Goal: Task Accomplishment & Management: Use online tool/utility

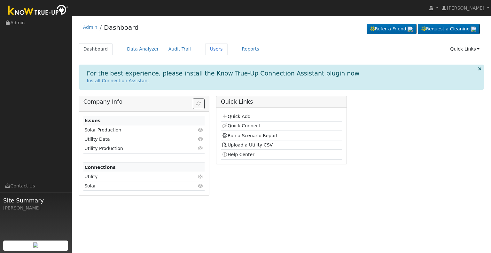
click at [206, 48] on link "Users" at bounding box center [216, 49] width 22 height 12
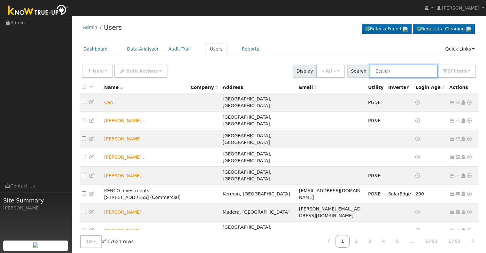
click at [395, 72] on input "text" at bounding box center [404, 71] width 68 height 13
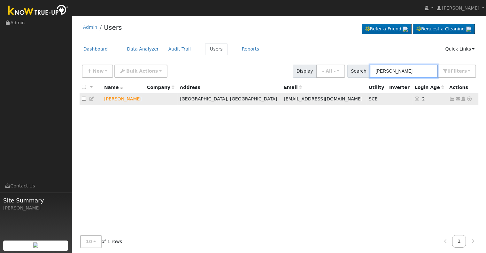
type input "[PERSON_NAME]"
click at [469, 99] on icon at bounding box center [469, 98] width 6 height 4
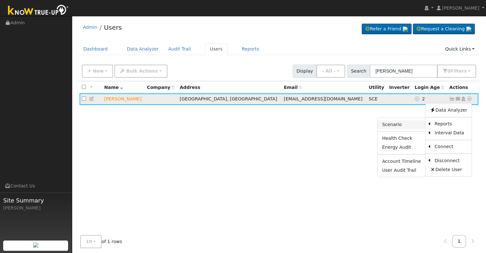
click at [400, 124] on link "Scenario" at bounding box center [402, 124] width 48 height 9
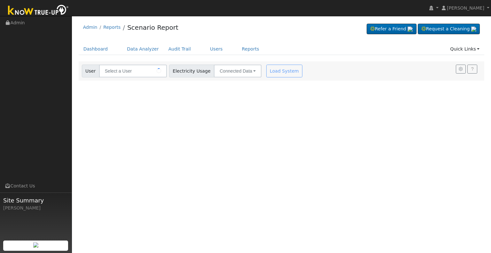
type input "[PERSON_NAME]"
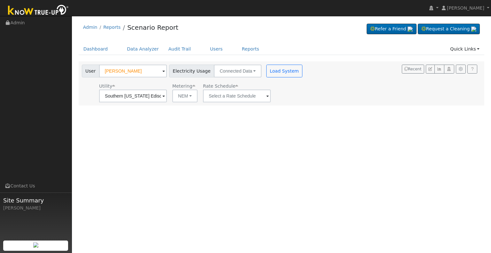
click at [165, 96] on span at bounding box center [163, 96] width 3 height 7
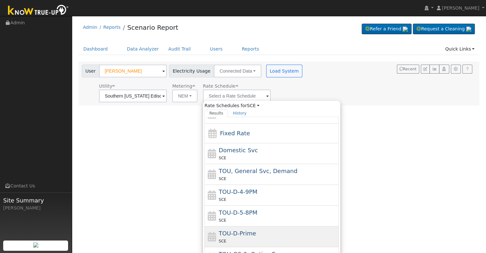
scroll to position [11, 0]
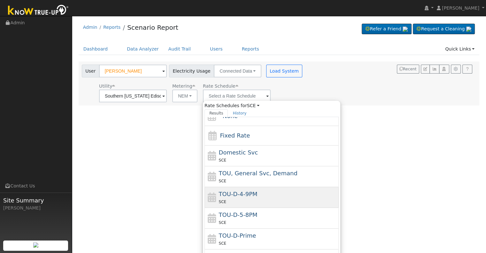
click at [263, 193] on div "TOU-D-4-9PM SCE" at bounding box center [278, 196] width 119 height 15
type input "TOU-D-4-9PM"
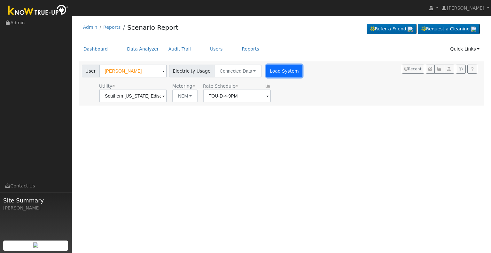
click at [277, 71] on button "Load System" at bounding box center [284, 71] width 36 height 13
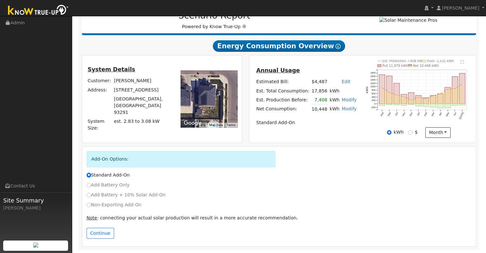
scroll to position [92, 0]
click at [89, 203] on input "Non-Exporting Add-On" at bounding box center [89, 205] width 4 height 4
radio input "true"
radio input "false"
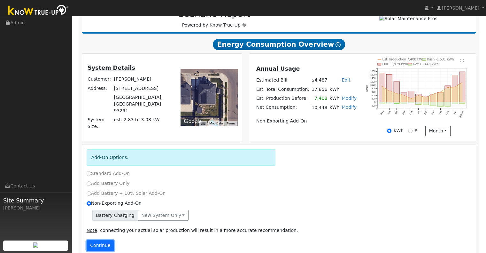
click at [104, 246] on button "Continue" at bounding box center [100, 245] width 27 height 11
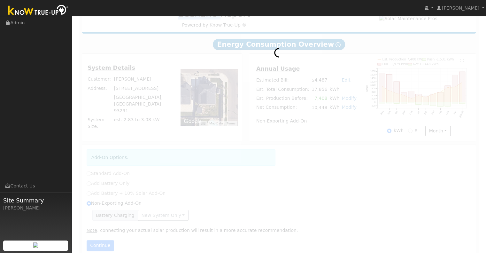
click at [104, 246] on div at bounding box center [279, 130] width 401 height 261
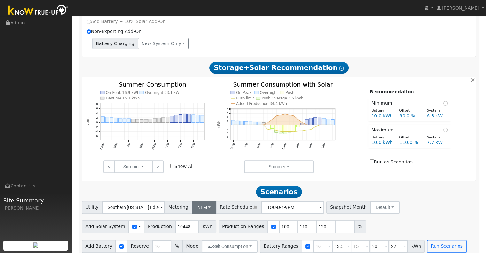
scroll to position [272, 0]
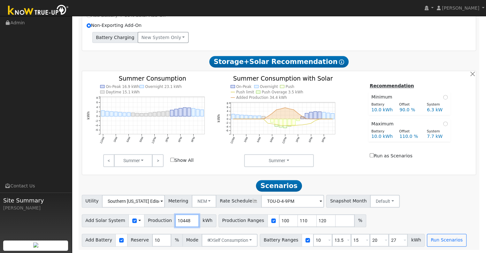
click at [183, 219] on input "10448" at bounding box center [187, 220] width 24 height 13
type input "10459"
click at [298, 218] on input "110" at bounding box center [307, 220] width 19 height 13
type input "120"
type input "1"
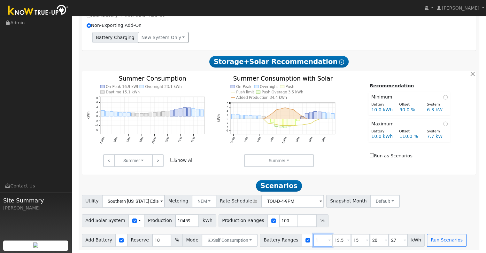
click at [313, 240] on input "1" at bounding box center [322, 240] width 19 height 13
type input "13.5"
type input "15"
type input "20"
type input "27"
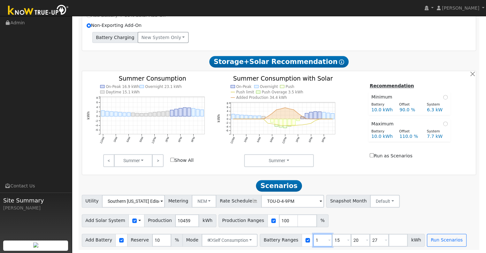
type input "15"
type input "20"
type input "27"
type input "15"
click at [332, 237] on input "20" at bounding box center [341, 240] width 19 height 13
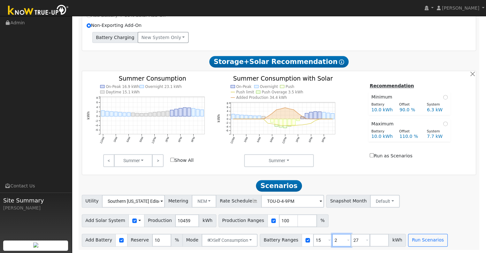
type input "27"
type input "2"
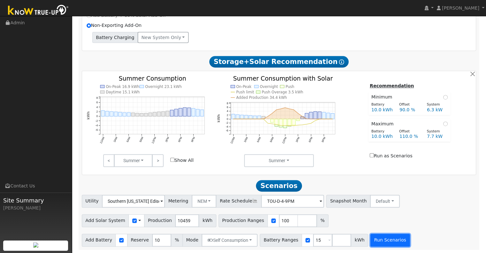
click at [378, 241] on button "Run Scenarios" at bounding box center [389, 240] width 39 height 13
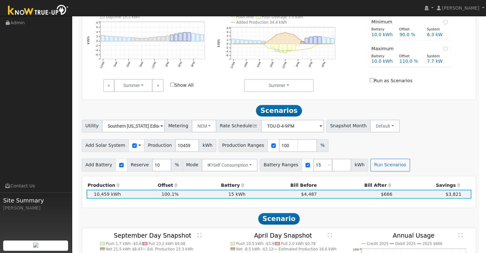
scroll to position [368, 0]
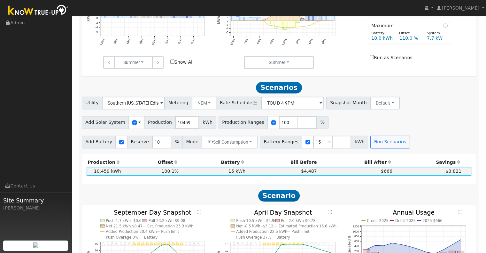
click at [404, 117] on div "Add Solar System Use CSV Data Production 10459 kWh Production Ranges 100 %" at bounding box center [278, 121] width 397 height 15
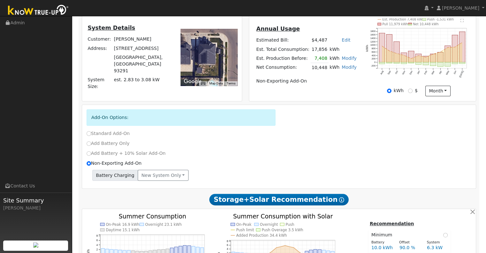
scroll to position [134, 0]
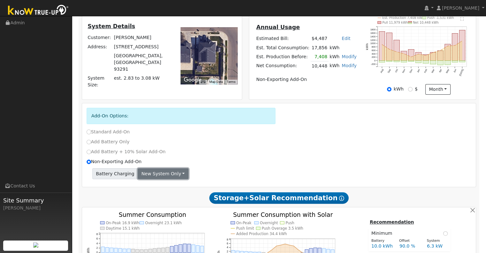
click at [172, 174] on button "New system only" at bounding box center [163, 173] width 51 height 11
click at [158, 198] on link "Both systems" at bounding box center [162, 195] width 48 height 9
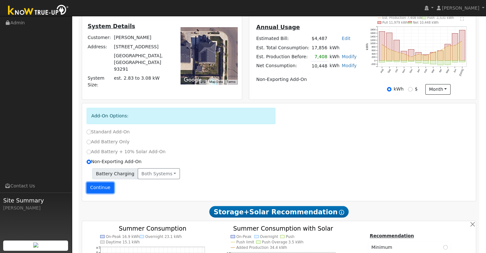
click at [97, 190] on button "Continue" at bounding box center [100, 187] width 27 height 11
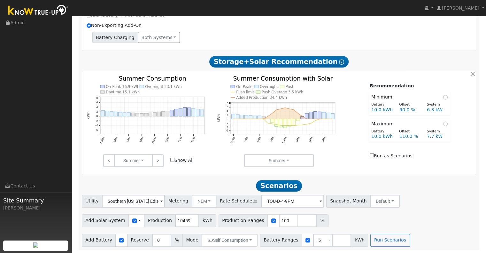
scroll to position [272, 0]
click at [381, 241] on button "Run Scenarios" at bounding box center [389, 240] width 39 height 13
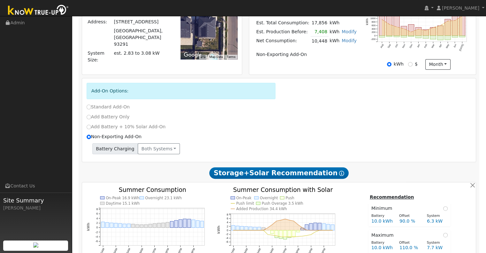
scroll to position [155, 0]
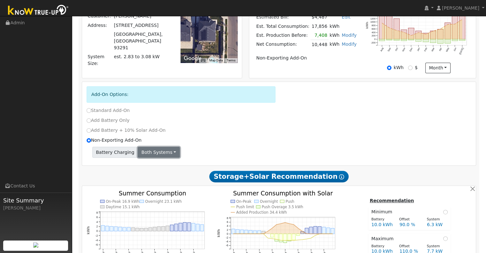
click at [166, 153] on button "Both systems" at bounding box center [159, 152] width 42 height 11
click at [157, 168] on link "New system only" at bounding box center [162, 164] width 48 height 9
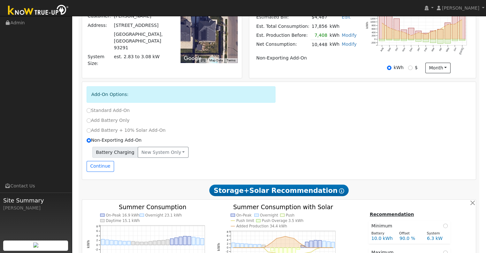
click at [191, 159] on div "Battery Charging New system only New system only Both systems" at bounding box center [279, 154] width 392 height 14
click at [88, 111] on input "Standard Add-On" at bounding box center [89, 110] width 4 height 4
radio input "true"
radio input "false"
type input "TOU-D-PRIME"
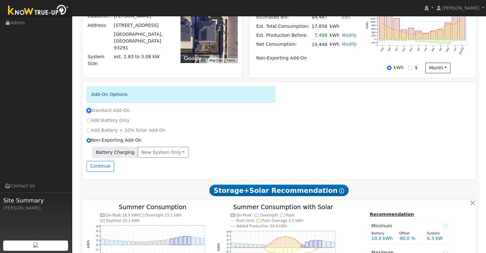
type input "10448"
type input "110"
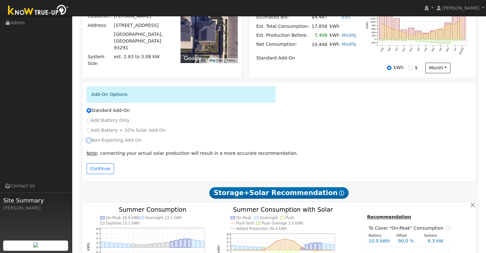
click at [89, 141] on input "Non-Exporting Add-On" at bounding box center [89, 140] width 4 height 4
radio input "true"
radio input "false"
type input "TOU-D-4-9PM"
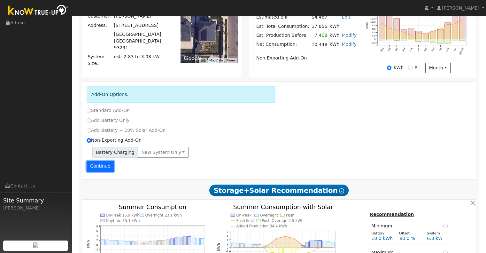
click at [99, 167] on button "Continue" at bounding box center [100, 166] width 27 height 11
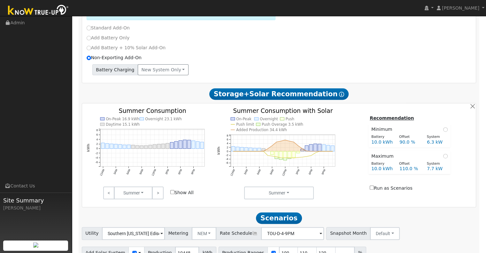
scroll to position [272, 0]
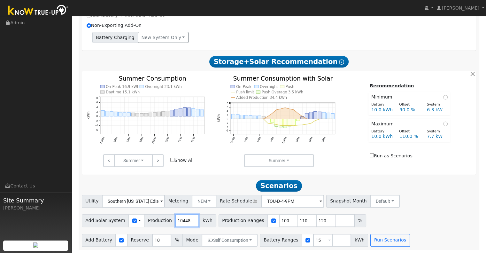
click at [184, 219] on input "10448" at bounding box center [187, 220] width 24 height 13
type input "10459"
click at [378, 241] on button "Run Scenarios" at bounding box center [389, 240] width 39 height 13
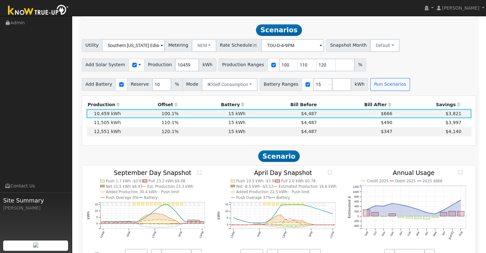
scroll to position [432, 0]
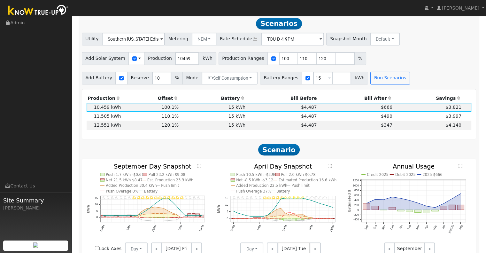
click at [163, 40] on span at bounding box center [161, 39] width 3 height 7
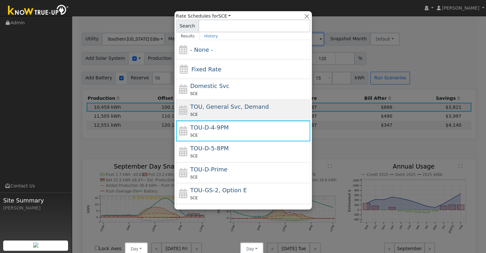
click at [252, 109] on span "TOU, General Svc, Demand" at bounding box center [229, 106] width 79 height 7
type input "TOU, General Svc, Demand"
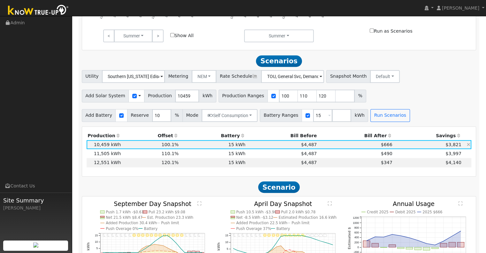
scroll to position [368, 0]
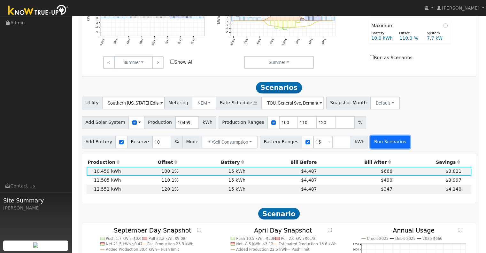
click at [378, 142] on button "Run Scenarios" at bounding box center [389, 141] width 39 height 13
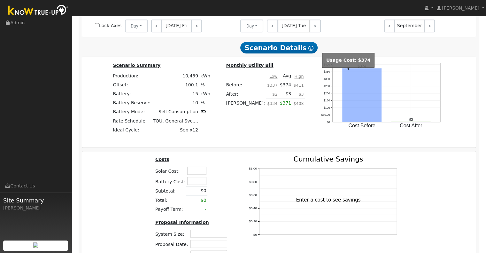
scroll to position [677, 0]
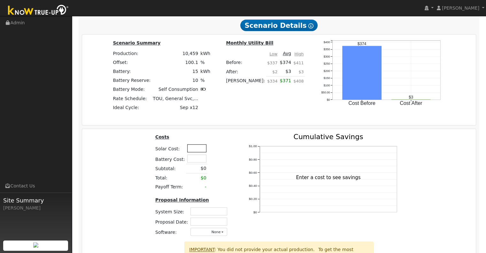
click at [192, 149] on input "text" at bounding box center [196, 148] width 19 height 8
click at [191, 159] on input "text" at bounding box center [196, 158] width 19 height 8
type input "$15,700"
click at [198, 152] on input "text" at bounding box center [196, 148] width 19 height 8
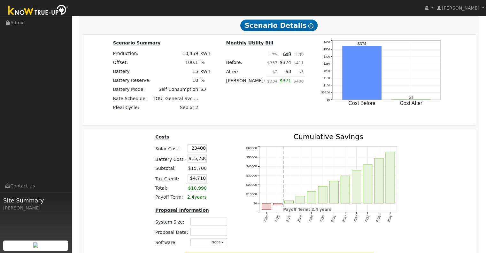
type input "$23,400"
type input "$11,730"
click at [231, 183] on div "Costs Solar Cost: $23,400 Battery Cost: $15,700 Subtotal: $15,700 Tax Credit: $…" at bounding box center [192, 192] width 90 height 118
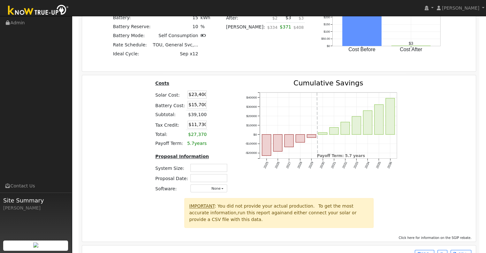
scroll to position [717, 0]
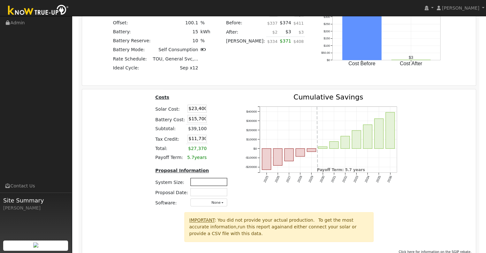
click at [212, 183] on input "text" at bounding box center [208, 182] width 37 height 8
type input "7.31"
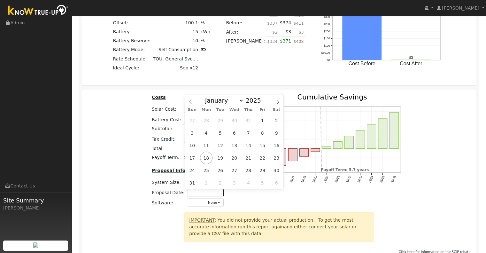
click at [211, 192] on input "text" at bounding box center [205, 192] width 37 height 8
click at [208, 158] on span "18" at bounding box center [206, 157] width 12 height 12
type input "[DATE]"
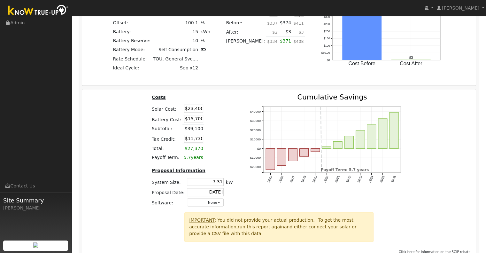
scroll to position [748, 0]
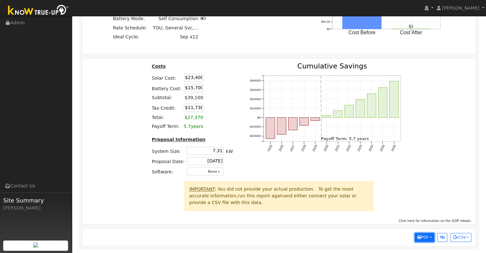
click at [428, 236] on span "PDF" at bounding box center [422, 237] width 11 height 4
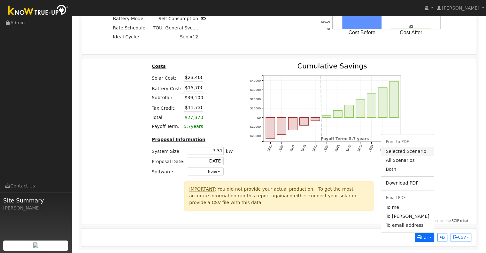
click at [411, 152] on link "Selected Scenario" at bounding box center [407, 151] width 52 height 9
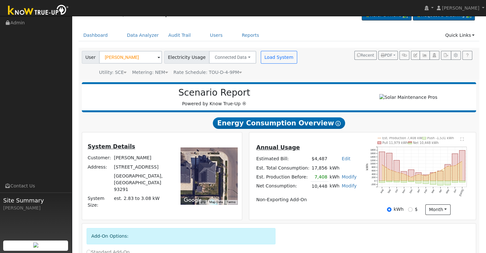
scroll to position [0, 0]
